Goal: Task Accomplishment & Management: Manage account settings

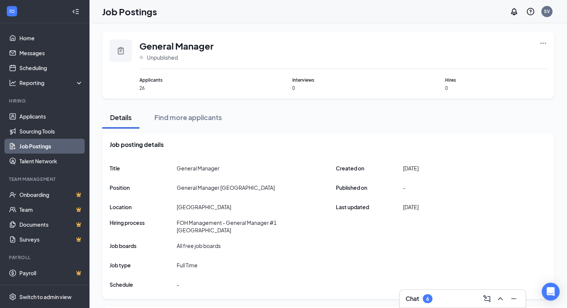
click at [30, 145] on link "Job Postings" at bounding box center [51, 146] width 64 height 15
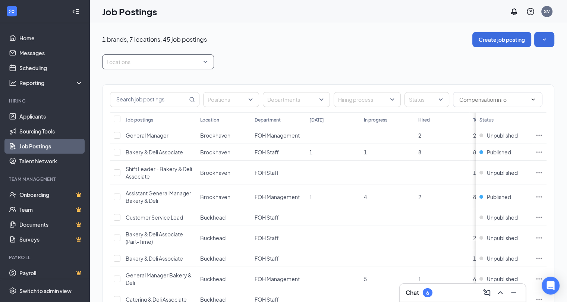
click at [169, 63] on div at bounding box center [154, 62] width 101 height 12
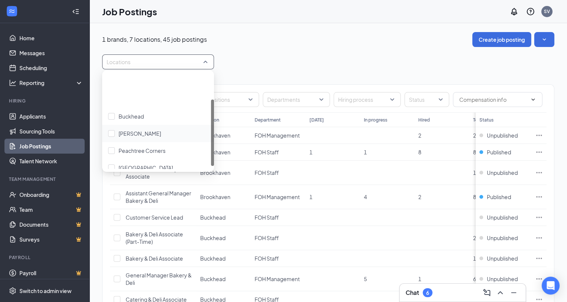
scroll to position [42, 0]
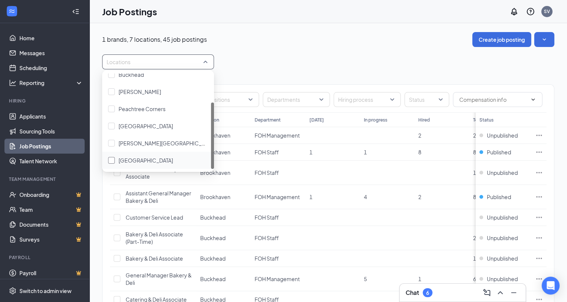
click at [138, 161] on span "[GEOGRAPHIC_DATA]" at bounding box center [146, 160] width 54 height 7
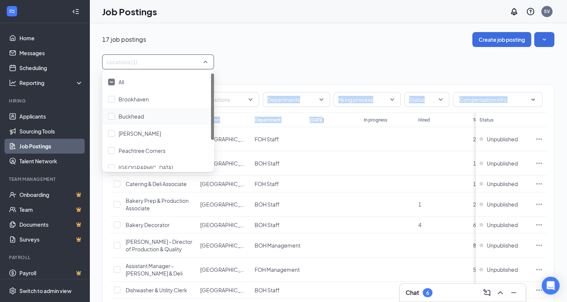
click at [329, 111] on div "Positions Departments Hiring process Status Job postings Location Department [D…" at bounding box center [329, 295] width 452 height 420
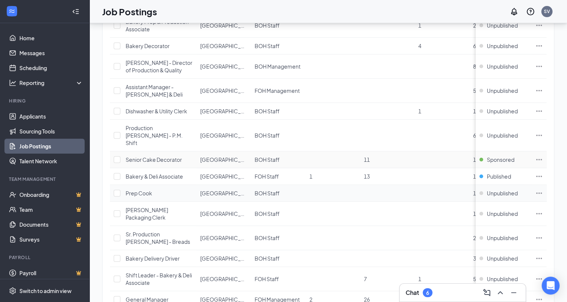
scroll to position [215, 0]
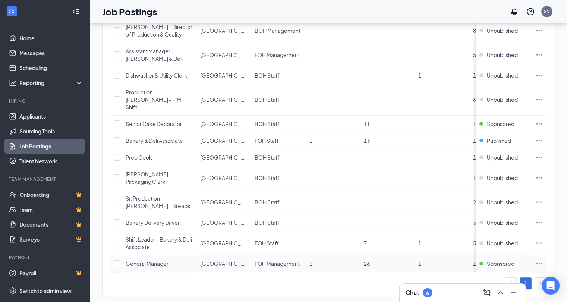
click at [138, 260] on span "General Manager" at bounding box center [147, 263] width 43 height 7
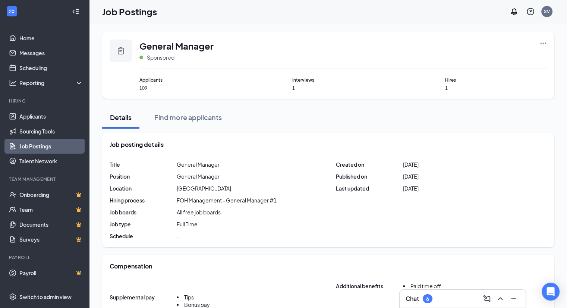
click at [541, 44] on icon "Ellipses" at bounding box center [543, 43] width 7 height 7
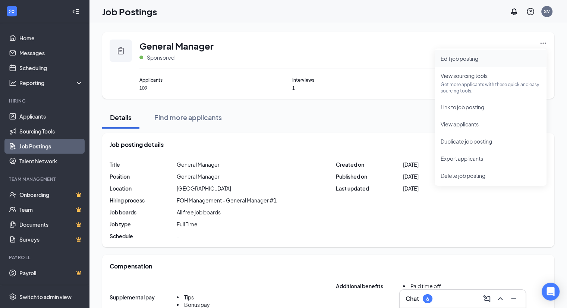
click at [457, 59] on span "Edit job posting" at bounding box center [460, 58] width 38 height 7
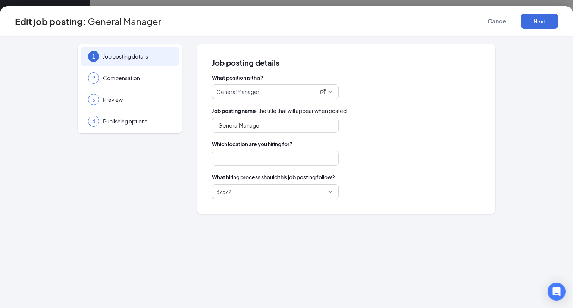
type input "[GEOGRAPHIC_DATA]"
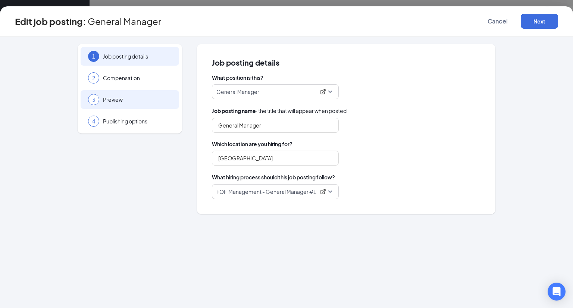
click at [117, 103] on span "Preview" at bounding box center [137, 99] width 69 height 7
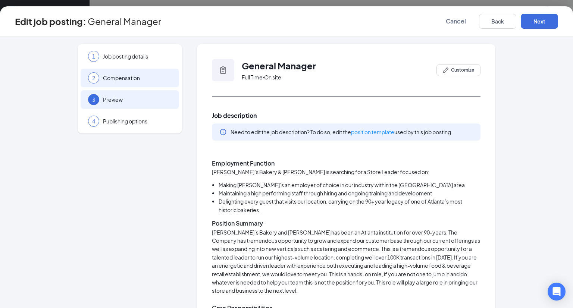
click at [123, 75] on span "Compensation" at bounding box center [137, 77] width 69 height 7
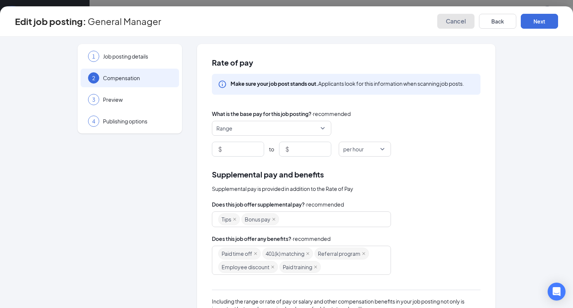
click at [459, 25] on button "Cancel" at bounding box center [455, 21] width 37 height 15
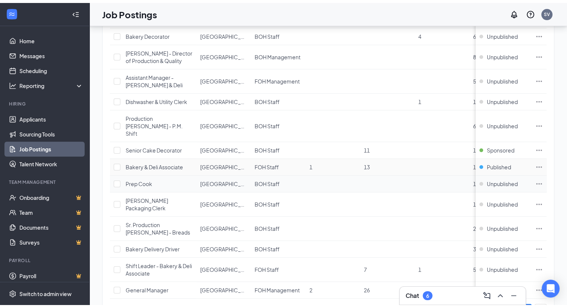
scroll to position [215, 0]
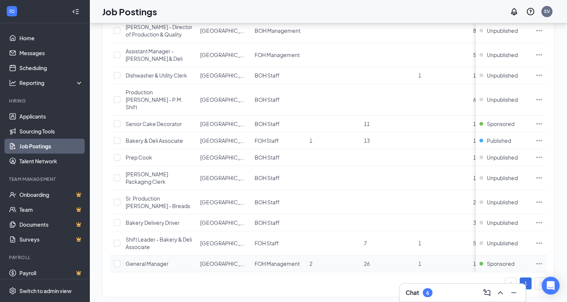
click at [163, 260] on span "General Manager" at bounding box center [147, 263] width 43 height 7
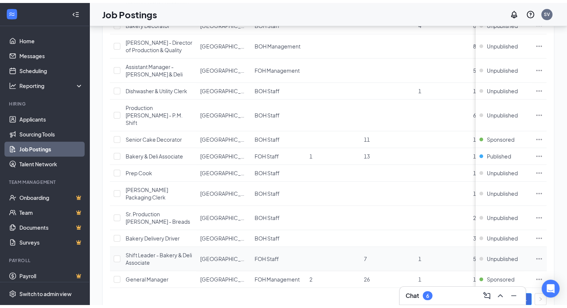
scroll to position [215, 0]
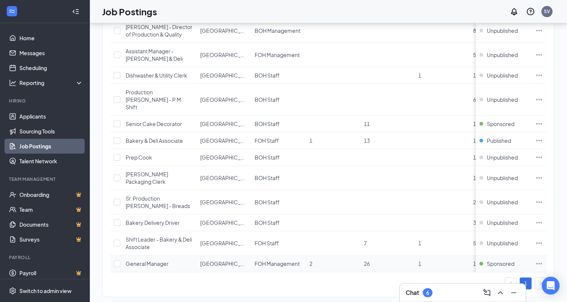
click at [148, 260] on span "General Manager" at bounding box center [147, 263] width 43 height 7
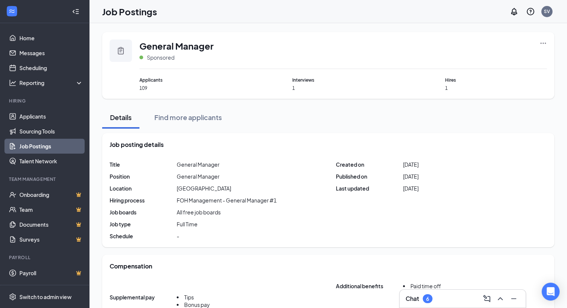
click at [544, 43] on icon "Ellipses" at bounding box center [543, 43] width 7 height 7
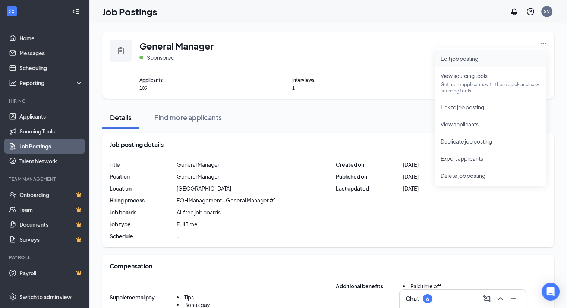
click at [457, 57] on span "Edit job posting" at bounding box center [460, 58] width 38 height 7
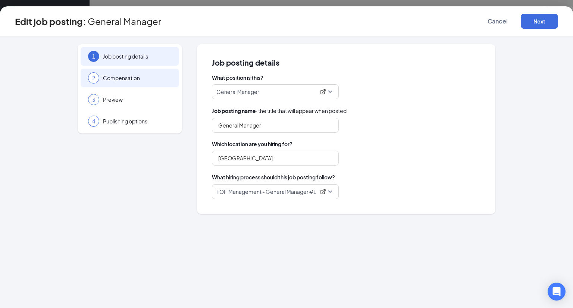
click at [139, 78] on span "Compensation" at bounding box center [137, 77] width 69 height 7
